Goal: Task Accomplishment & Management: Complete application form

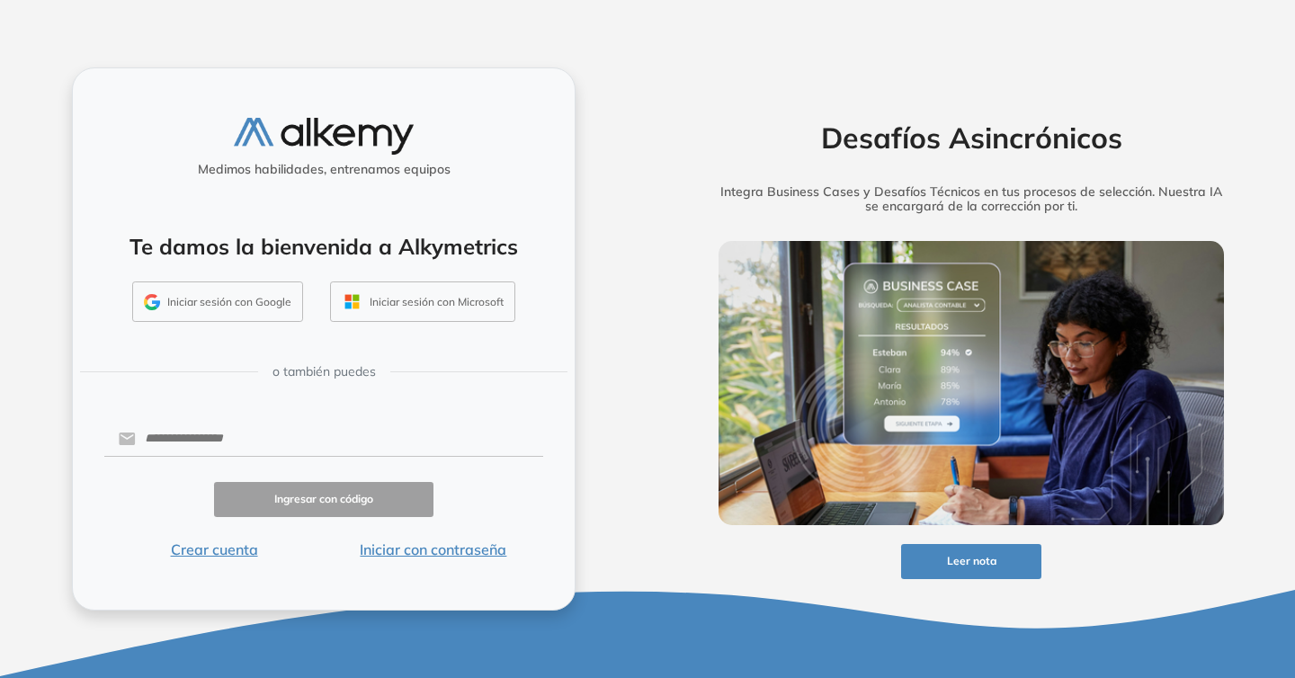
click at [219, 415] on div "Medimos habilidades, entrenamos equipos Te damos la bienvenida a Alkymetrics In…" at bounding box center [323, 338] width 503 height 542
click at [221, 431] on input "text" at bounding box center [339, 439] width 407 height 34
type input "**********"
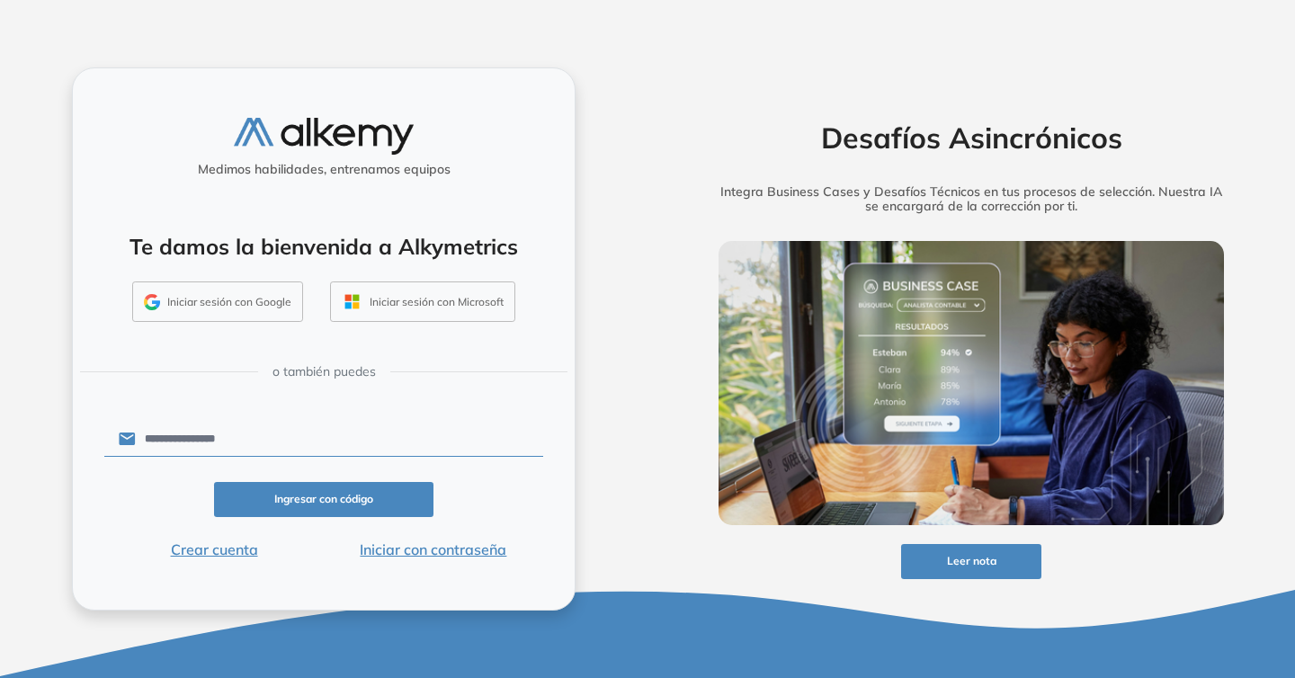
click at [339, 495] on button "Ingresar con código" at bounding box center [323, 499] width 219 height 35
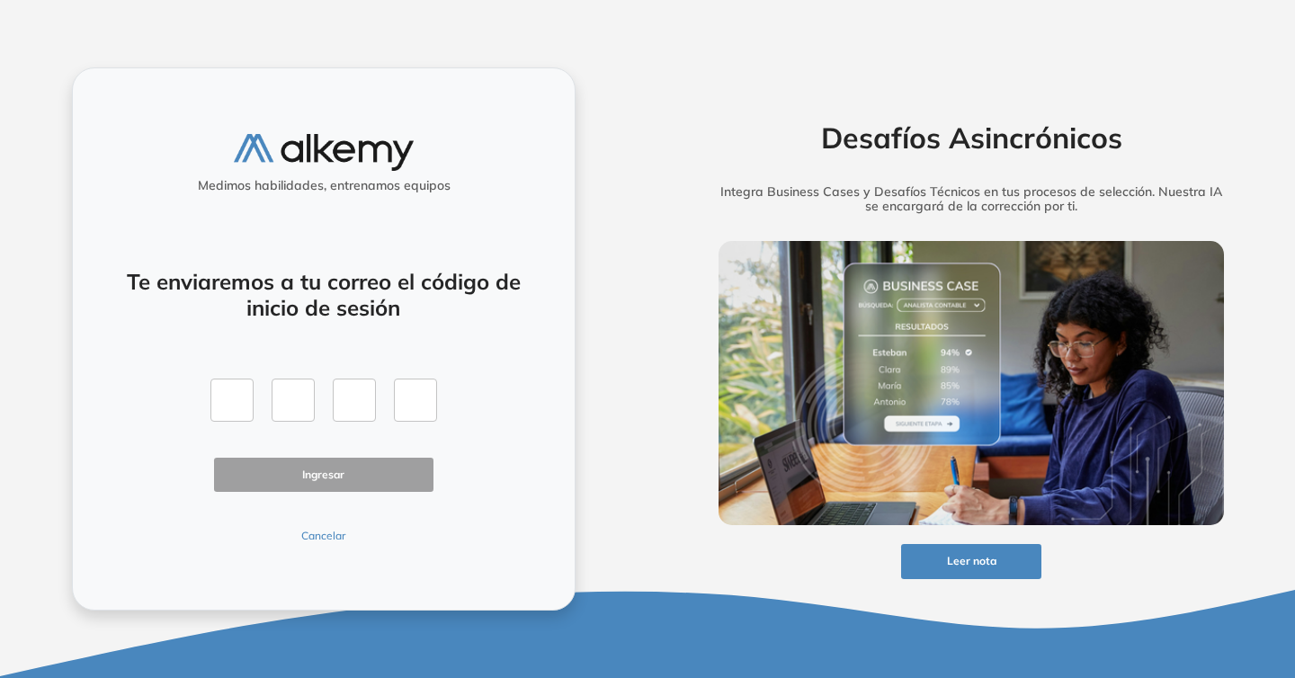
click at [322, 531] on button "Cancelar" at bounding box center [323, 536] width 219 height 16
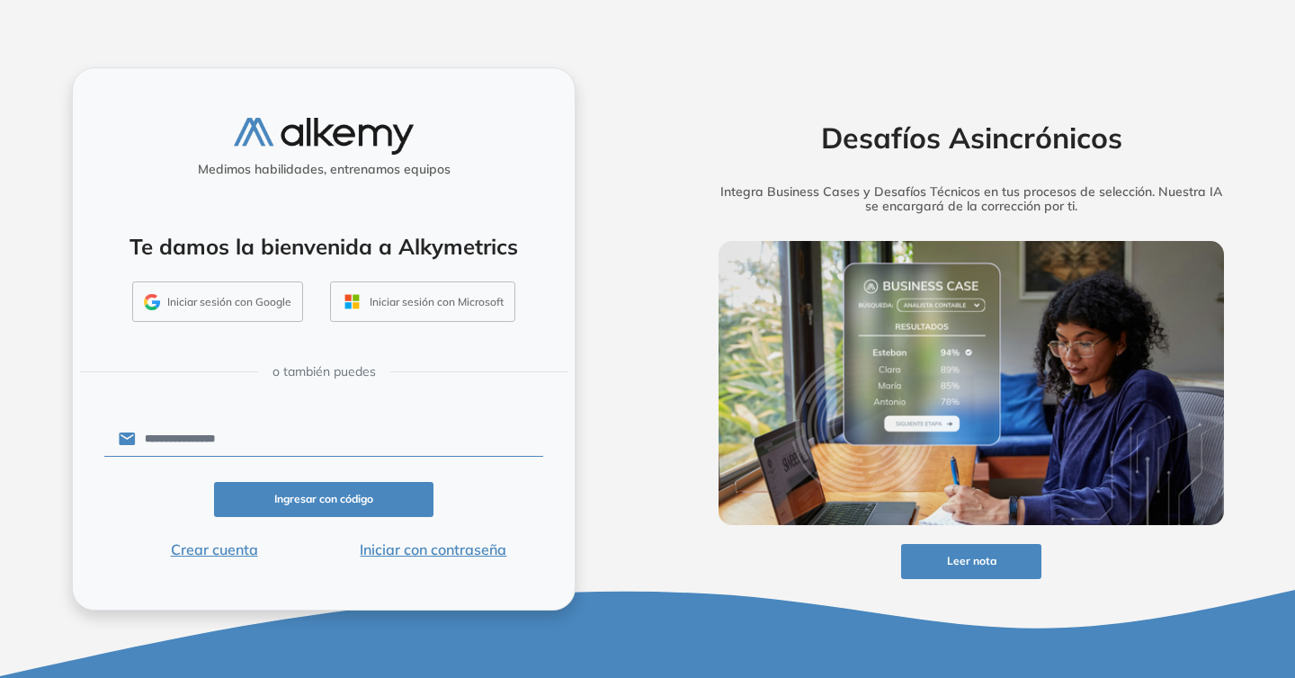
click at [286, 432] on input "**********" at bounding box center [339, 439] width 407 height 34
click at [470, 551] on button "Iniciar con contraseña" at bounding box center [433, 550] width 219 height 22
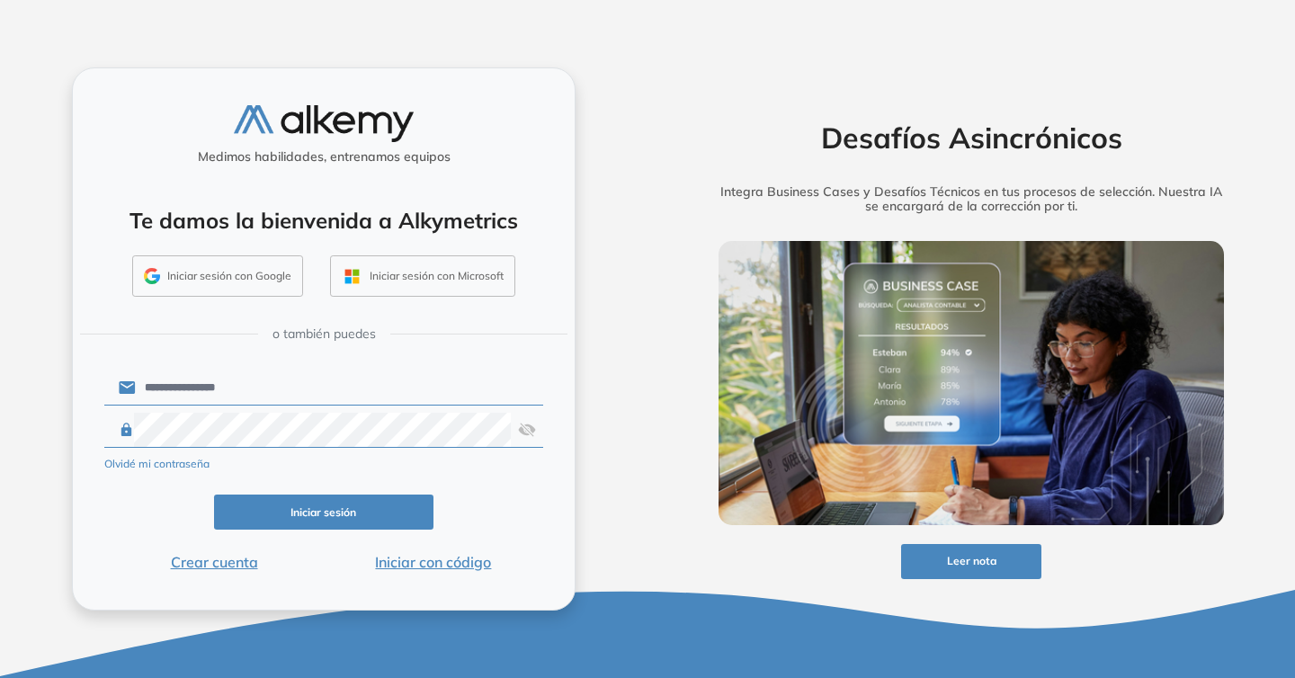
click at [321, 514] on button "Iniciar sesión" at bounding box center [323, 512] width 219 height 35
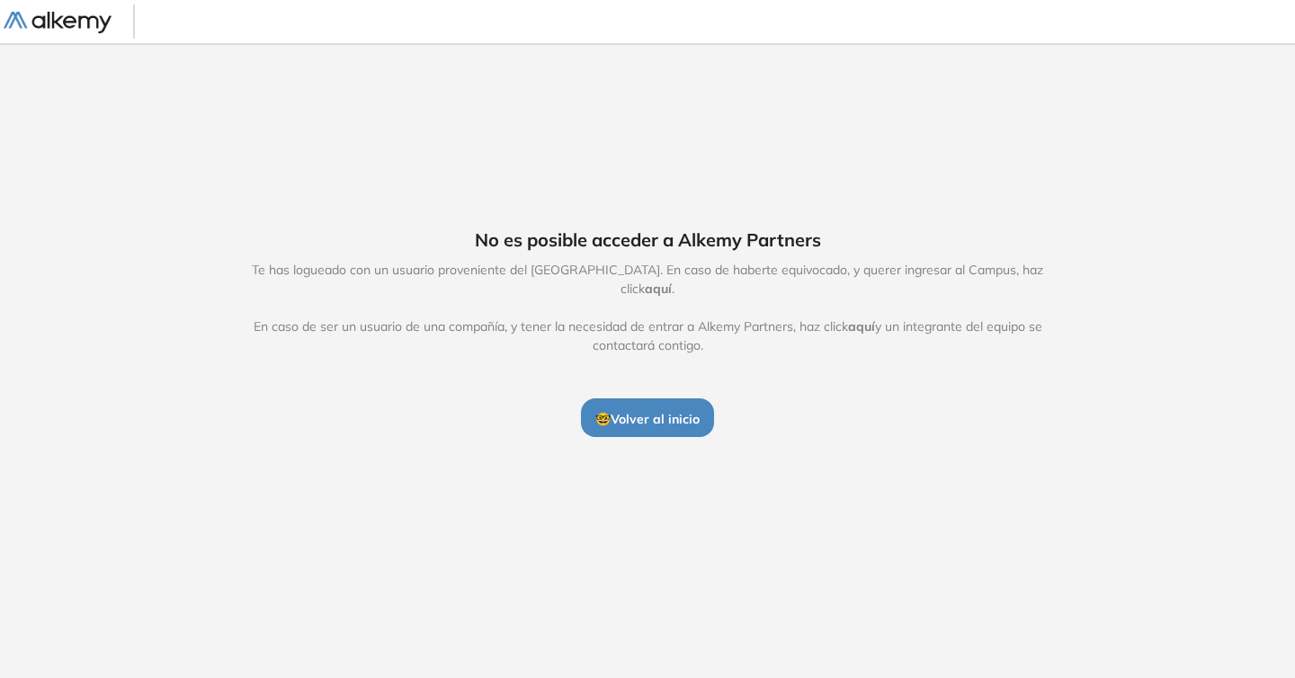
click at [654, 411] on span "🤓 Volver al inicio" at bounding box center [647, 419] width 104 height 16
click at [652, 411] on span "🤓 Volver al inicio" at bounding box center [647, 419] width 104 height 16
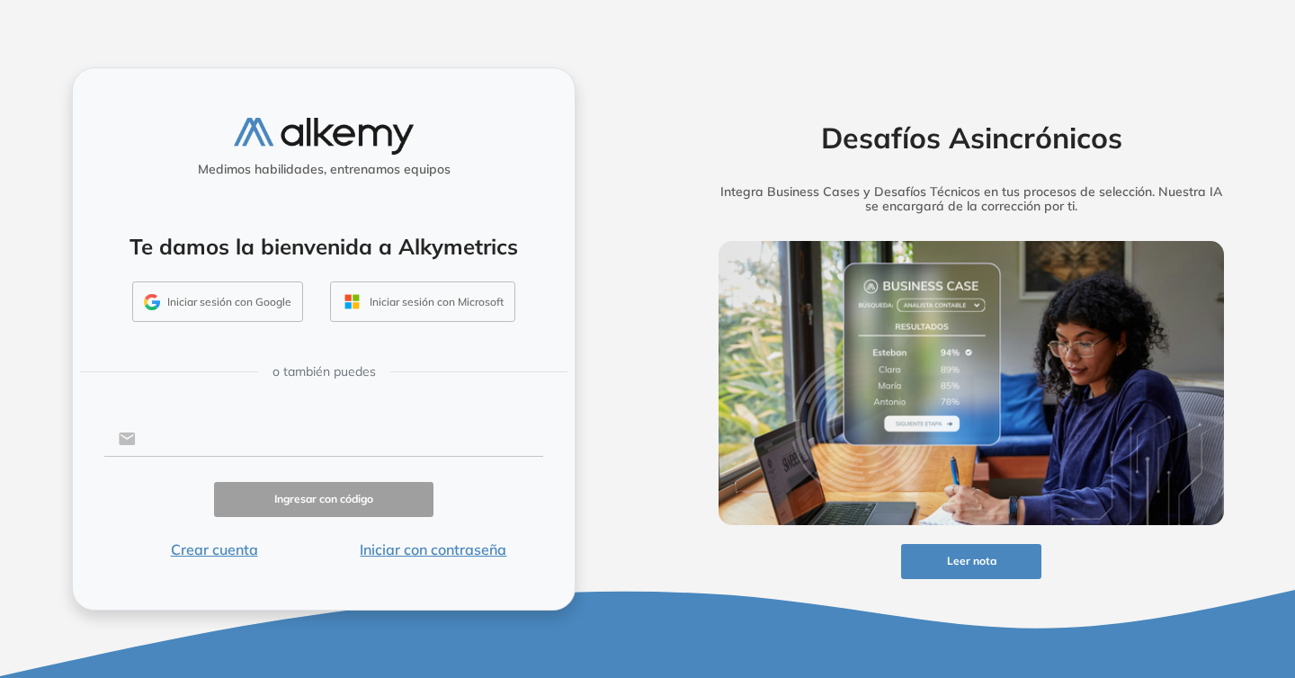
click at [319, 440] on input "text" at bounding box center [339, 439] width 407 height 34
type input "**********"
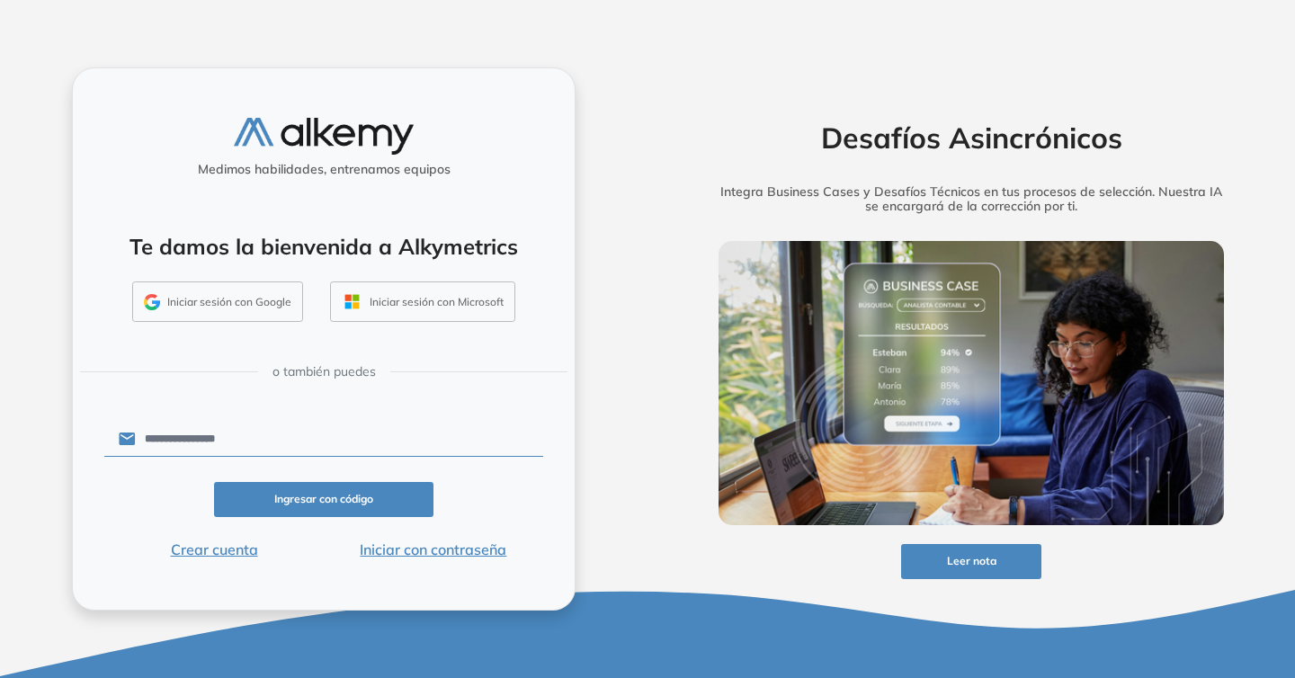
click at [329, 505] on button "Ingresar con código" at bounding box center [323, 499] width 219 height 35
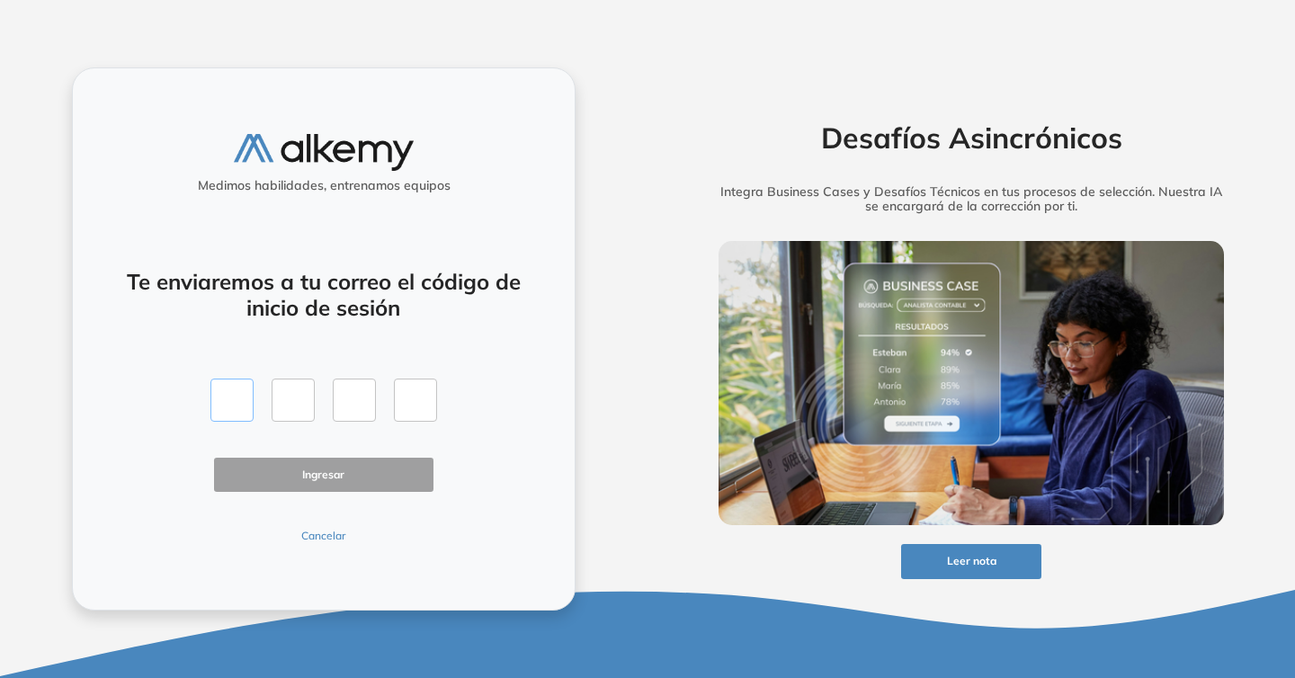
click at [241, 393] on input "text" at bounding box center [231, 400] width 43 height 43
type input "*"
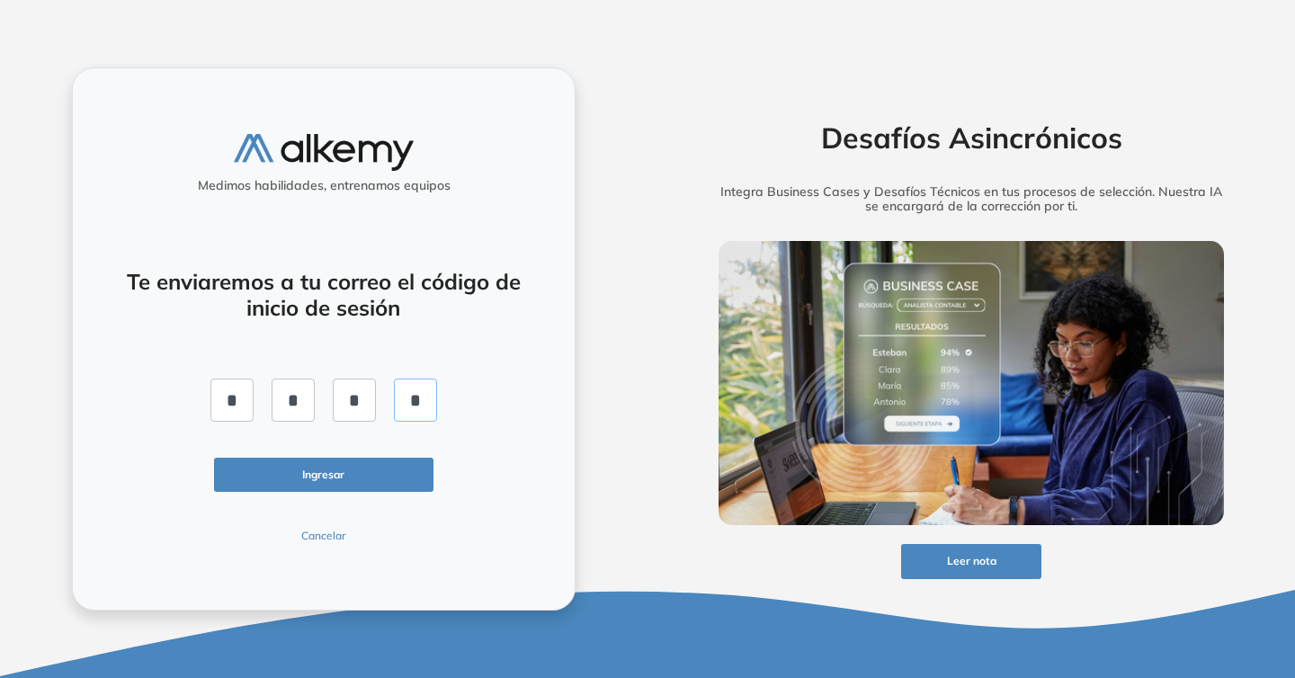
type input "*"
click at [300, 477] on button "Ingresar" at bounding box center [323, 475] width 219 height 35
